Goal: Find contact information: Find contact information

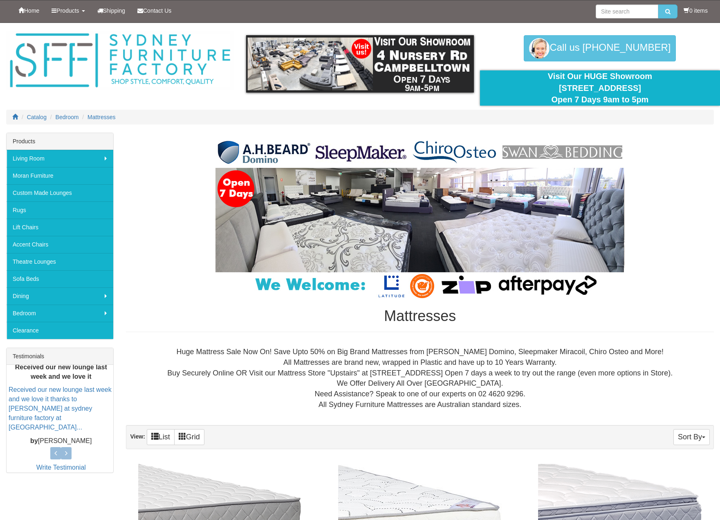
scroll to position [41, 0]
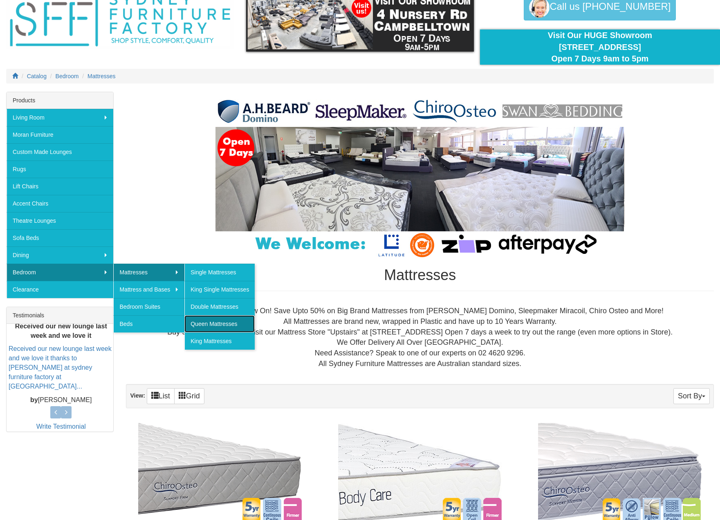
click at [214, 325] on link "Queen Mattresses" at bounding box center [219, 323] width 70 height 17
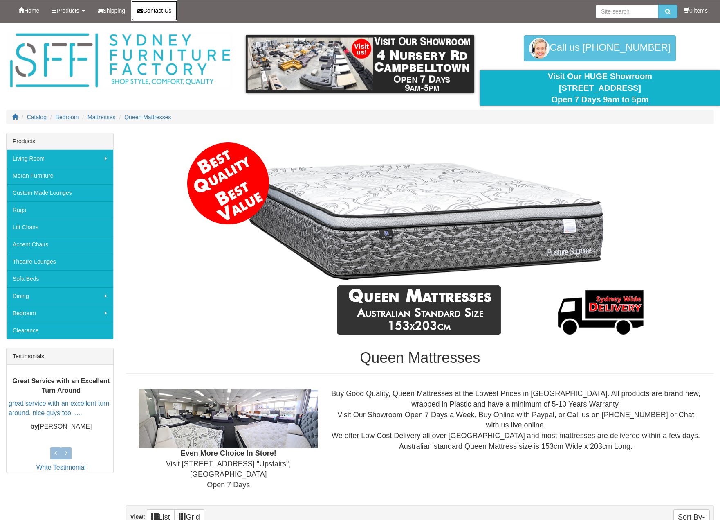
click at [161, 11] on span "Contact Us" at bounding box center [157, 10] width 28 height 7
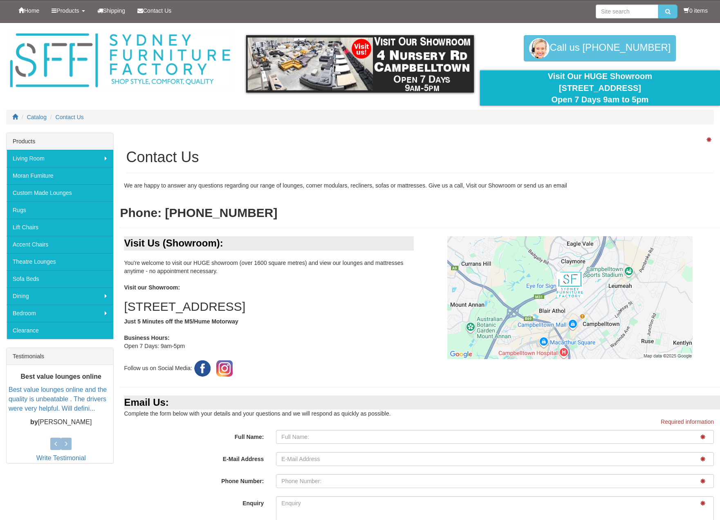
click at [318, 214] on h2 "Phone: 02 4620 9296" at bounding box center [420, 212] width 601 height 13
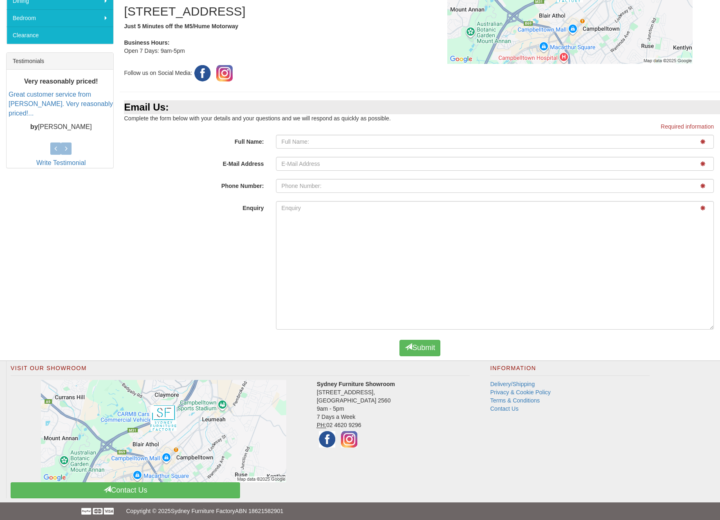
scroll to position [299, 0]
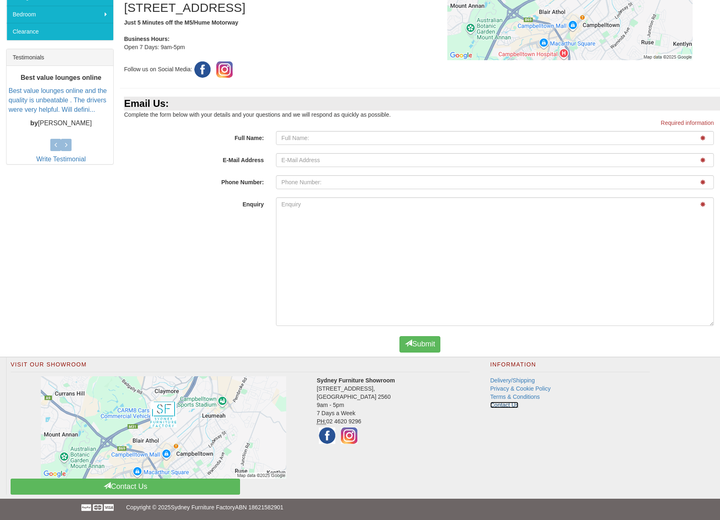
click at [501, 404] on link "Contact Us" at bounding box center [504, 404] width 28 height 7
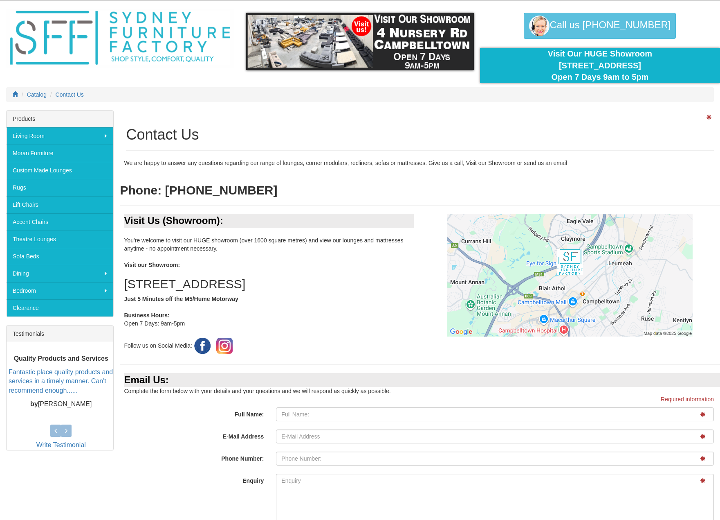
scroll to position [41, 0]
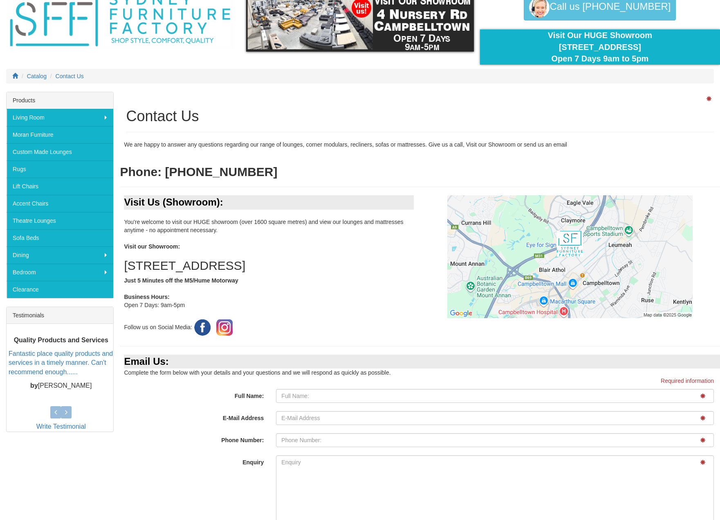
click at [252, 235] on div "Visit Us (Showroom): You're welcome to visit our HUGE showroom (over 1600 squar…" at bounding box center [270, 266] width 300 height 142
click at [240, 235] on div "Visit Us (Showroom): You're welcome to visit our HUGE showroom (over 1600 squar…" at bounding box center [270, 266] width 300 height 142
click at [243, 226] on div "Visit Us (Showroom): You're welcome to visit our HUGE showroom (over 1600 squar…" at bounding box center [270, 266] width 300 height 142
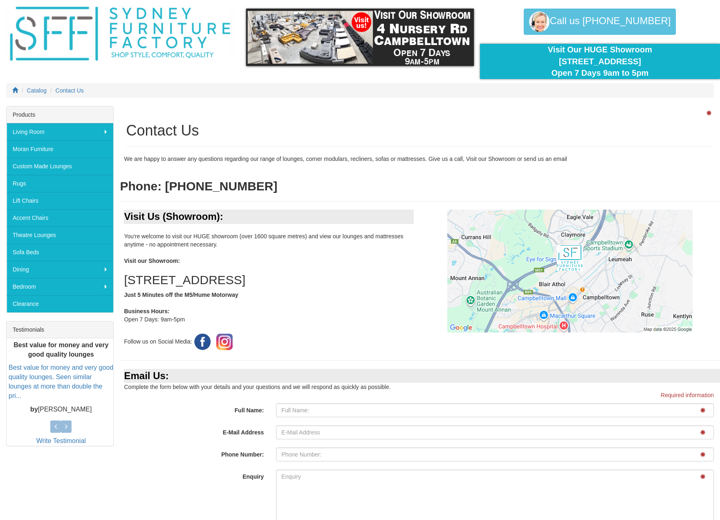
scroll to position [0, 0]
